Goal: Task Accomplishment & Management: Complete application form

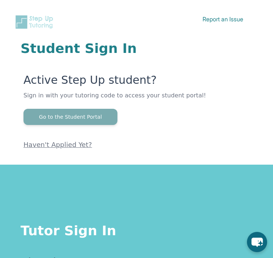
click at [79, 118] on button "Go to the Student Portal" at bounding box center [70, 117] width 94 height 16
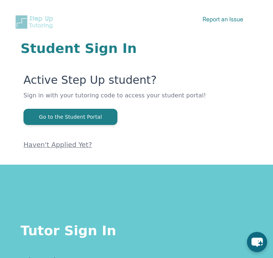
click at [110, 199] on div "Tutor Sign In Already a Step Up Tutor? Sign in to with your Step Up email to ac…" at bounding box center [136, 255] width 273 height 182
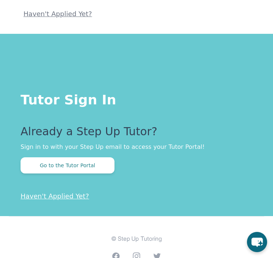
scroll to position [131, 0]
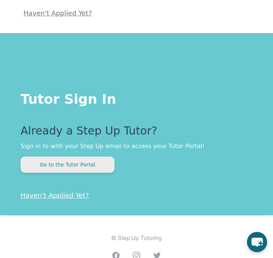
click at [87, 163] on button "Go to the Tutor Portal" at bounding box center [68, 164] width 94 height 16
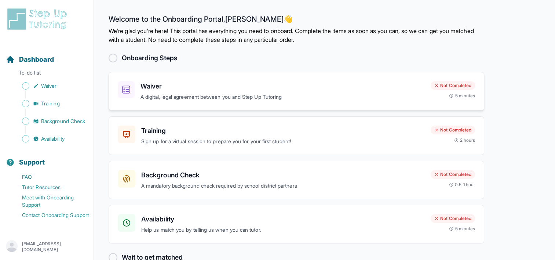
click at [210, 105] on div "Waiver A digital, legal agreement between you and Step Up Tutoring Not Complete…" at bounding box center [297, 91] width 376 height 39
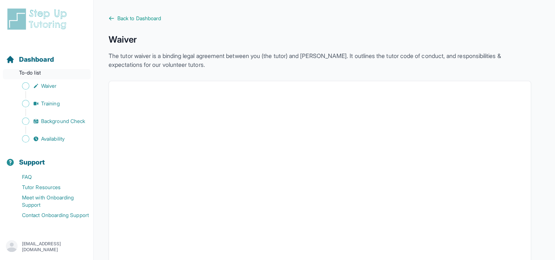
click at [23, 73] on p "To-do list" at bounding box center [47, 74] width 88 height 10
click at [41, 73] on p "To-do list" at bounding box center [47, 74] width 88 height 10
click at [51, 87] on span "Waiver" at bounding box center [48, 85] width 15 height 7
click at [114, 20] on link "Back to Dashboard" at bounding box center [320, 18] width 423 height 7
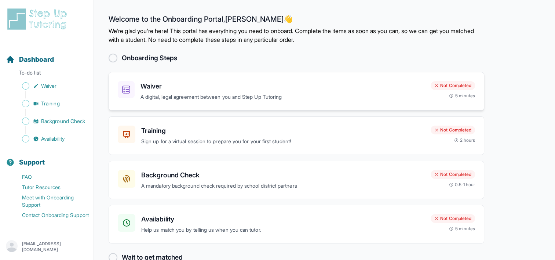
click at [231, 85] on h3 "Waiver" at bounding box center [282, 86] width 284 height 10
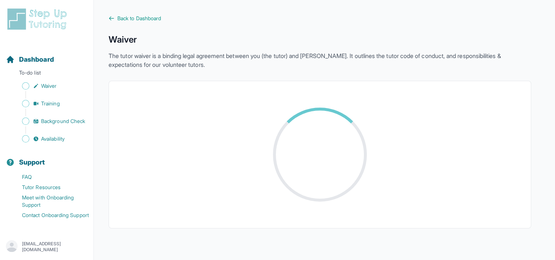
click at [231, 85] on div at bounding box center [320, 154] width 423 height 147
click at [126, 20] on span "Back to Dashboard" at bounding box center [139, 18] width 44 height 7
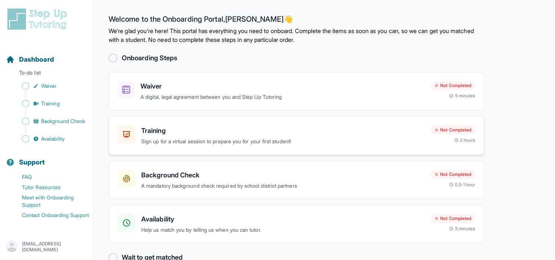
click at [202, 145] on div "Training Sign up for a virtual session to prepare you for your first student! N…" at bounding box center [297, 135] width 376 height 39
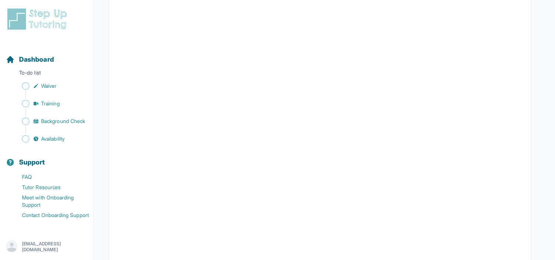
scroll to position [192, 0]
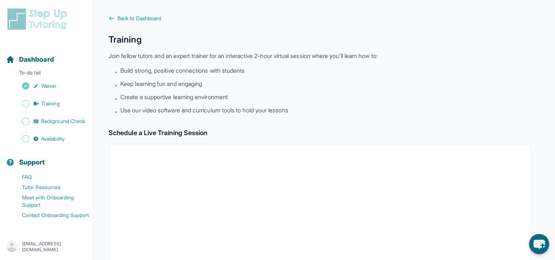
click at [57, 98] on div "Sidebar" at bounding box center [48, 94] width 85 height 7
click at [60, 119] on span "Background Check" at bounding box center [63, 120] width 44 height 7
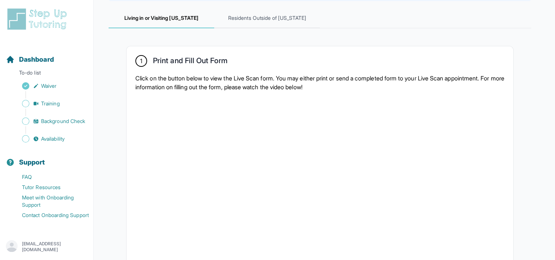
scroll to position [104, 0]
click at [241, 21] on span "Residents Outside of [US_STATE]" at bounding box center [267, 17] width 106 height 20
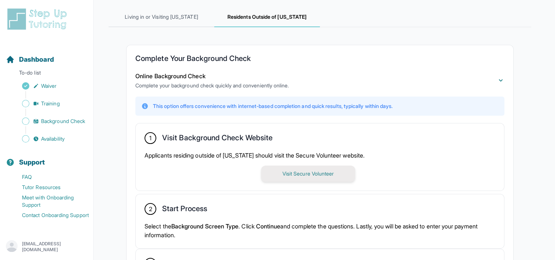
click at [291, 173] on button "Visit Secure Volunteer" at bounding box center [308, 173] width 94 height 16
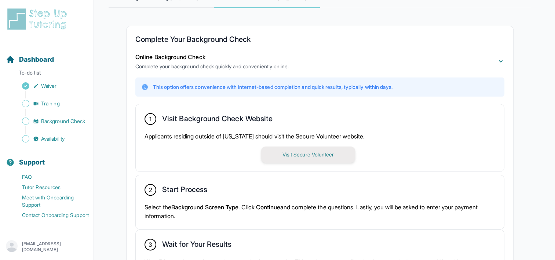
click at [275, 157] on button "Visit Secure Volunteer" at bounding box center [308, 154] width 94 height 16
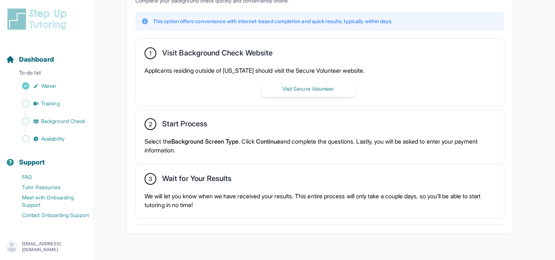
scroll to position [205, 0]
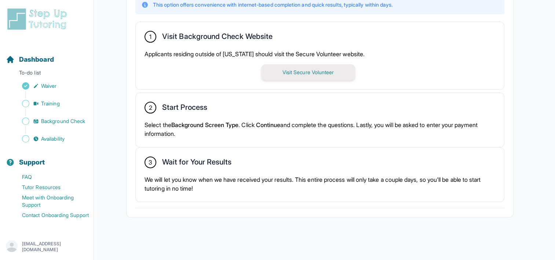
click at [282, 69] on button "Visit Secure Volunteer" at bounding box center [308, 72] width 94 height 16
click at [44, 142] on span "Availability" at bounding box center [52, 138] width 23 height 7
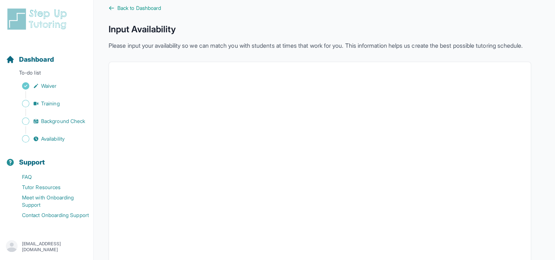
scroll to position [10, 0]
click at [136, 7] on span "Back to Dashboard" at bounding box center [139, 8] width 44 height 7
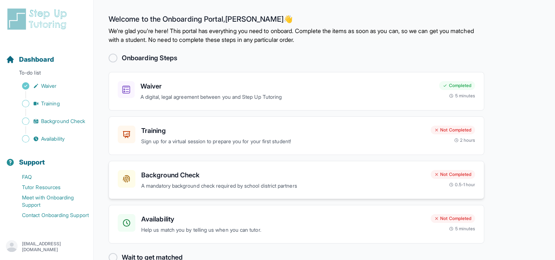
scroll to position [17, 0]
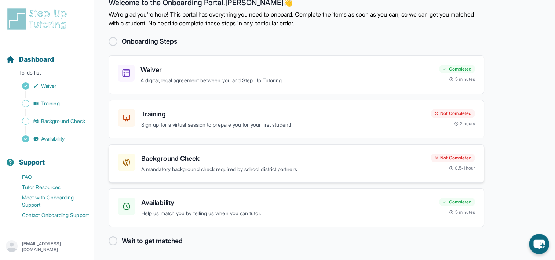
click at [189, 172] on p "A mandatory background check required by school district partners" at bounding box center [283, 169] width 284 height 8
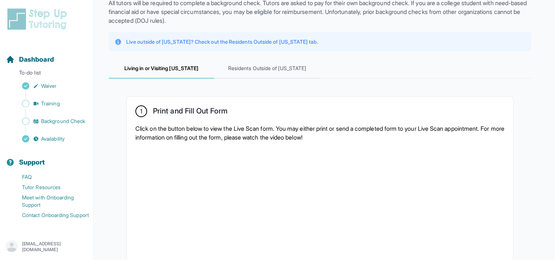
scroll to position [51, 0]
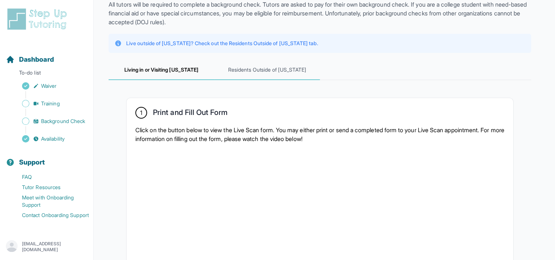
click at [256, 67] on span "Residents Outside of [US_STATE]" at bounding box center [267, 70] width 106 height 20
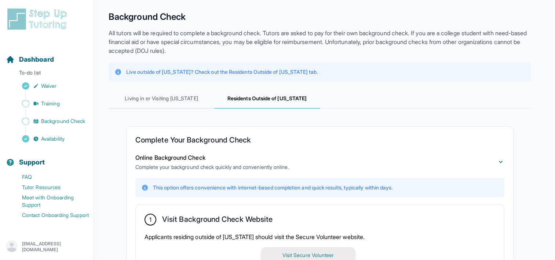
scroll to position [1, 0]
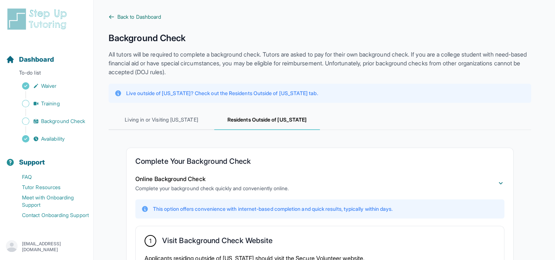
click at [137, 16] on span "Back to Dashboard" at bounding box center [139, 16] width 44 height 7
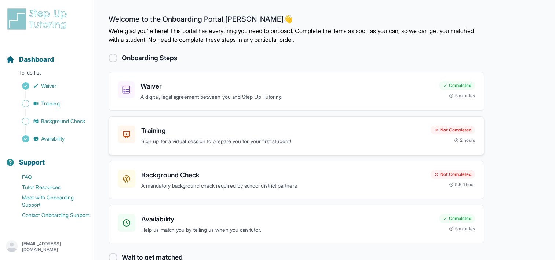
scroll to position [17, 0]
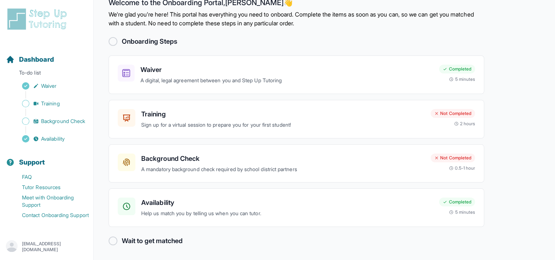
click at [169, 238] on h2 "Wait to get matched" at bounding box center [152, 241] width 61 height 10
click at [114, 239] on div at bounding box center [113, 240] width 9 height 9
click at [229, 241] on div "Wait to get matched" at bounding box center [297, 241] width 376 height 10
